Goal: Navigation & Orientation: Find specific page/section

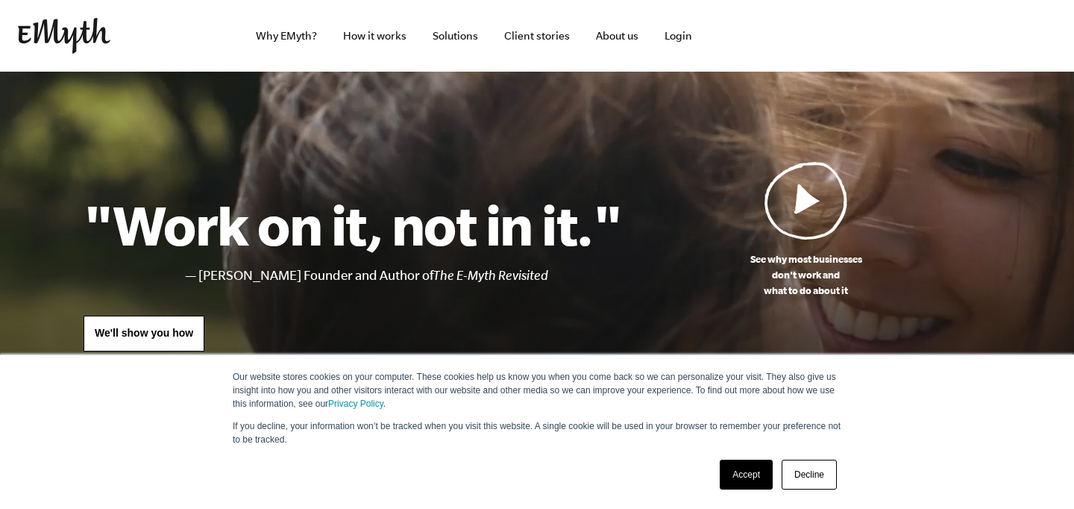
click at [739, 472] on link "Accept" at bounding box center [746, 475] width 53 height 30
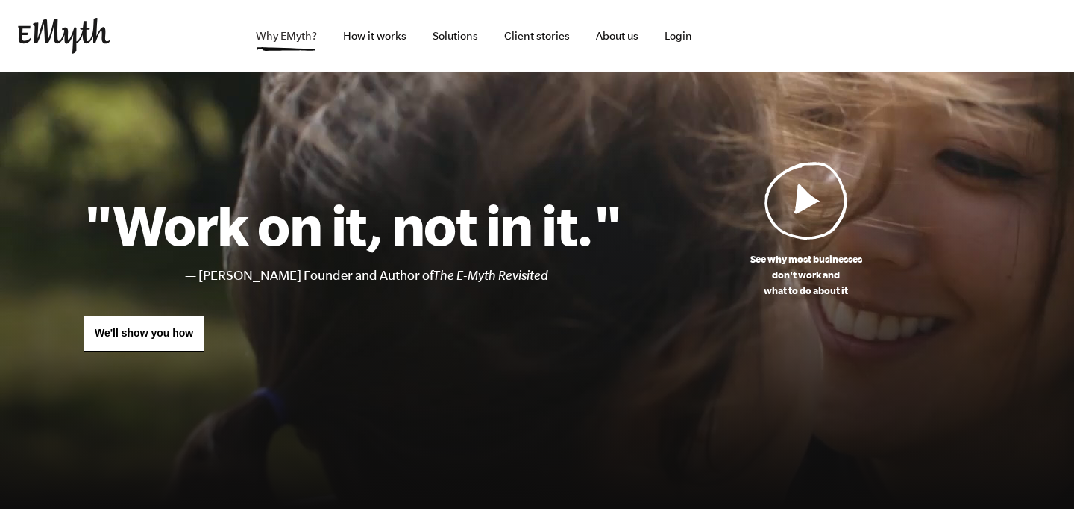
click at [292, 36] on link "Why EMyth?" at bounding box center [286, 36] width 85 height 72
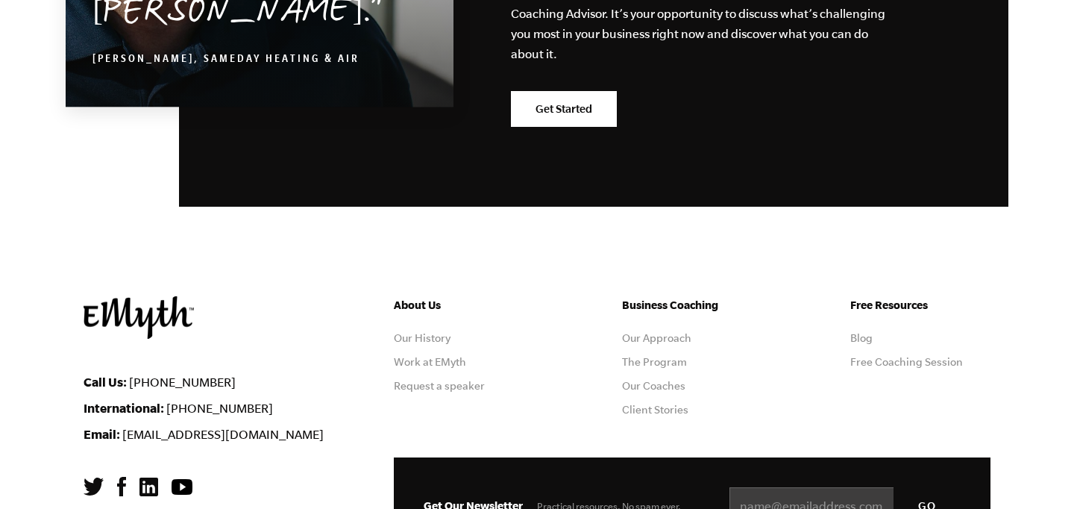
scroll to position [4864, 0]
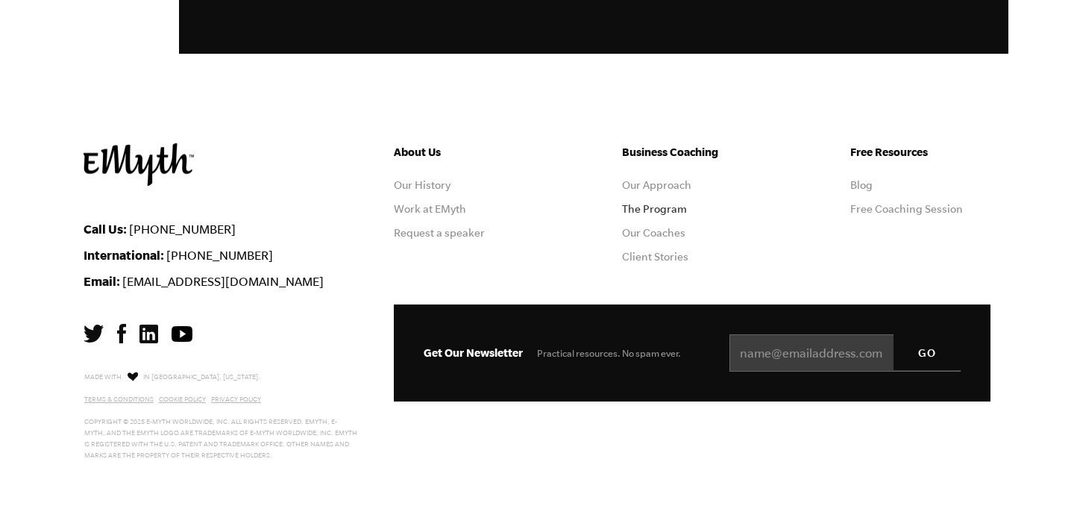
click at [636, 207] on link "The Program" at bounding box center [654, 209] width 65 height 12
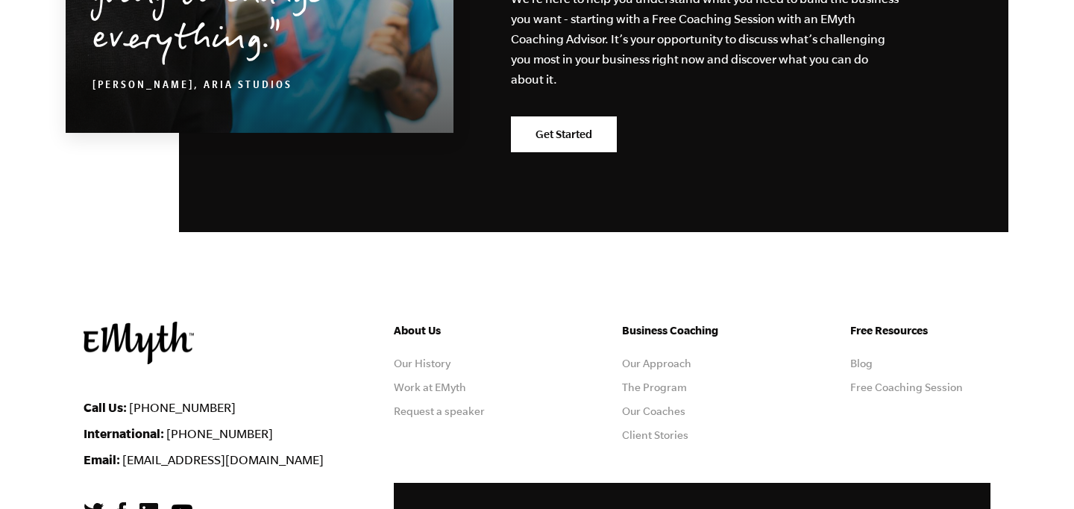
scroll to position [7404, 0]
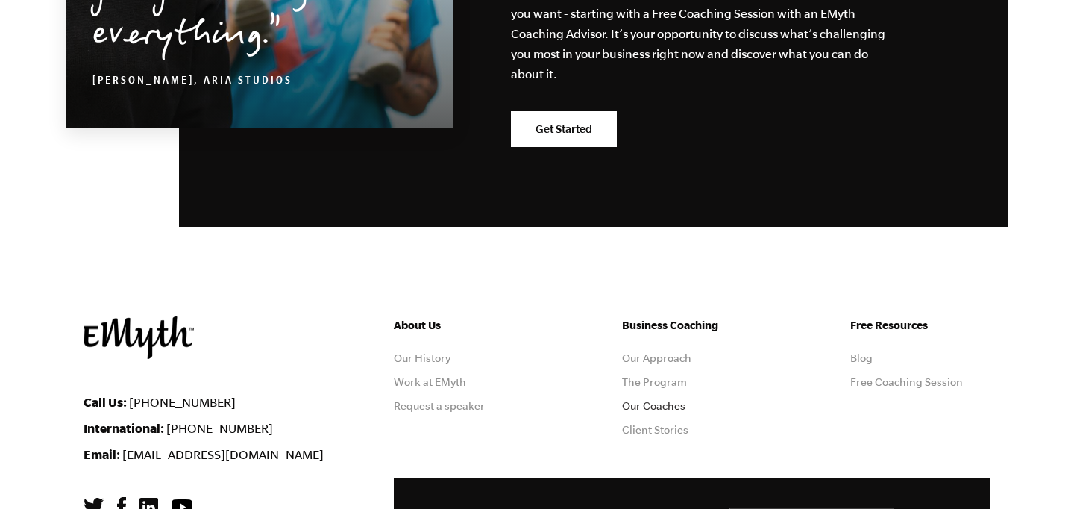
click at [635, 400] on link "Our Coaches" at bounding box center [653, 406] width 63 height 12
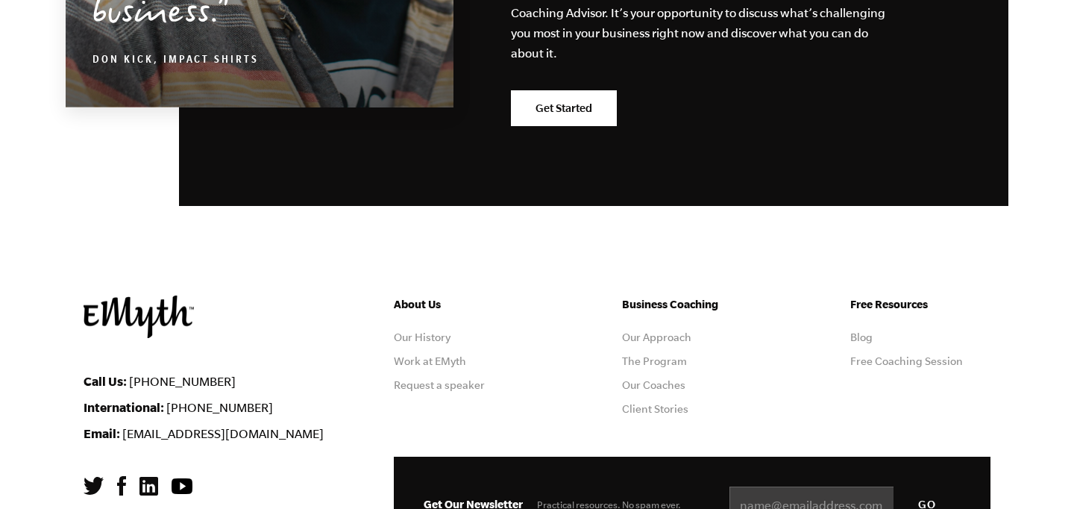
scroll to position [2784, 0]
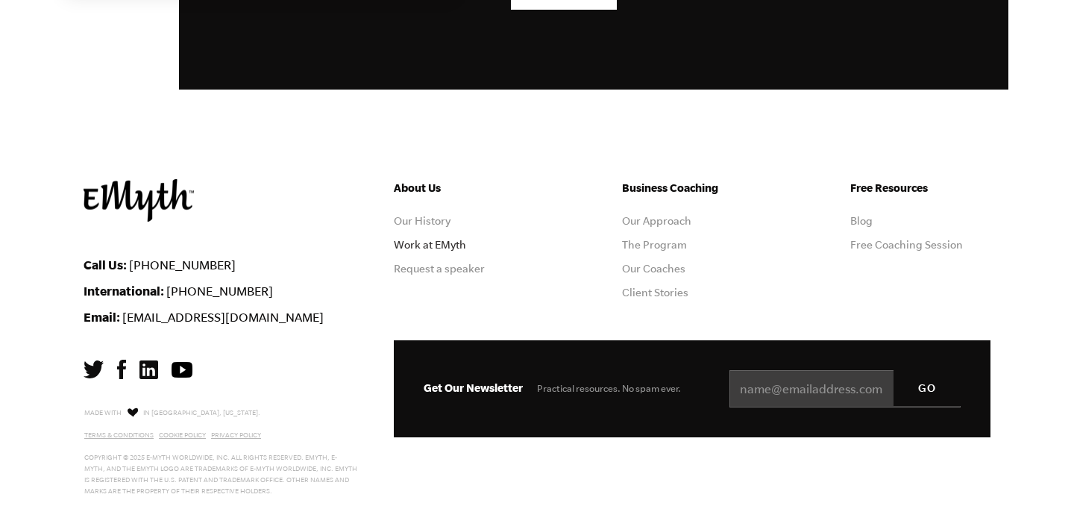
click at [410, 239] on link "Work at EMyth" at bounding box center [430, 245] width 72 height 12
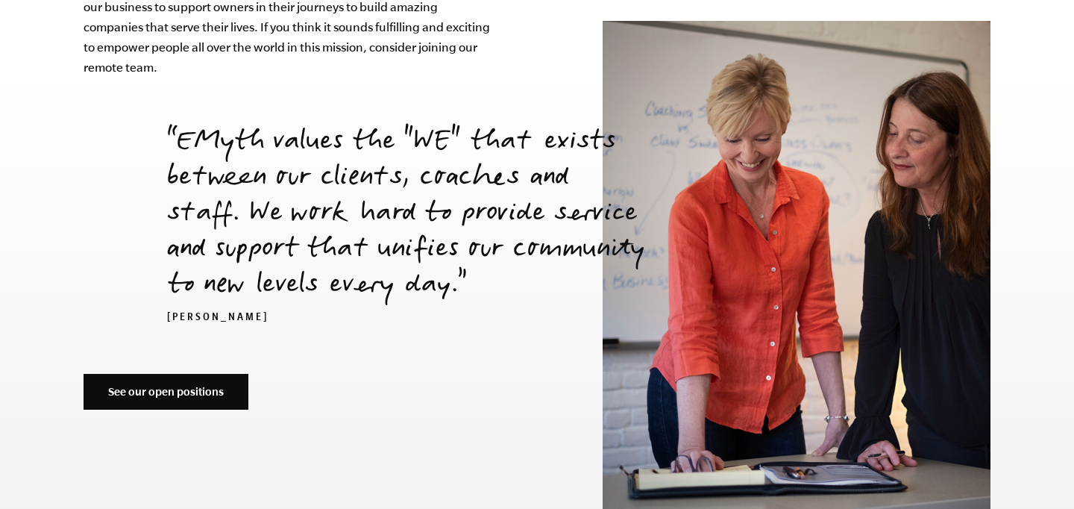
scroll to position [5163, 0]
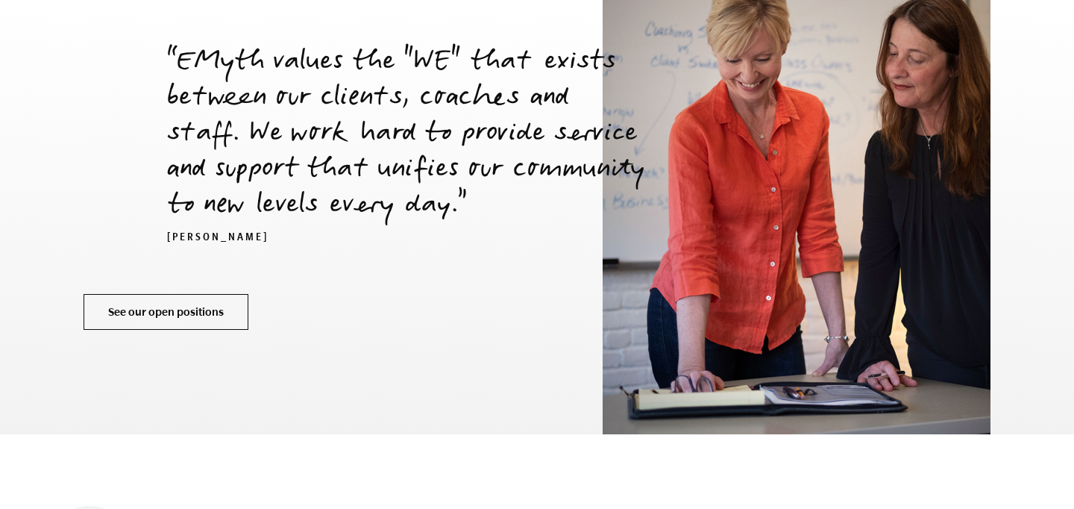
click at [147, 294] on link "See our open positions" at bounding box center [166, 312] width 165 height 36
